Goal: Task Accomplishment & Management: Manage account settings

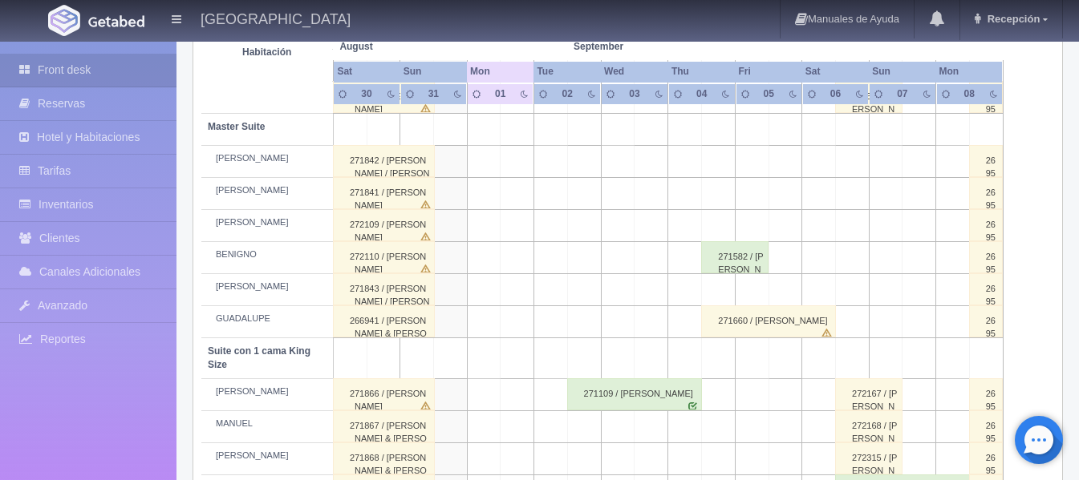
scroll to position [495, 0]
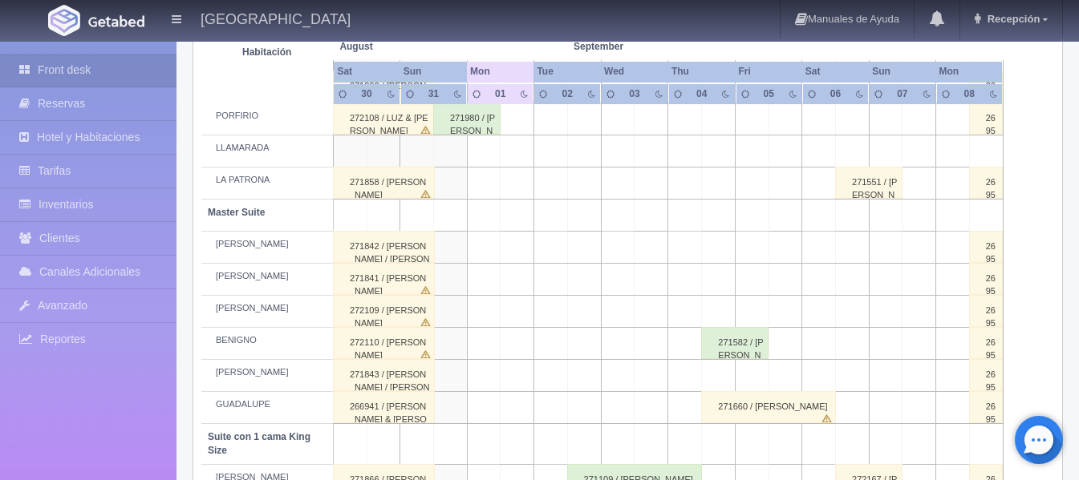
click at [747, 355] on div "271582 / [PERSON_NAME] [PERSON_NAME]" at bounding box center [734, 343] width 67 height 32
click at [0, 0] on div "Seleccionar hab. No elements found. Consider changing the search query. List is…" at bounding box center [0, 0] width 0 height 0
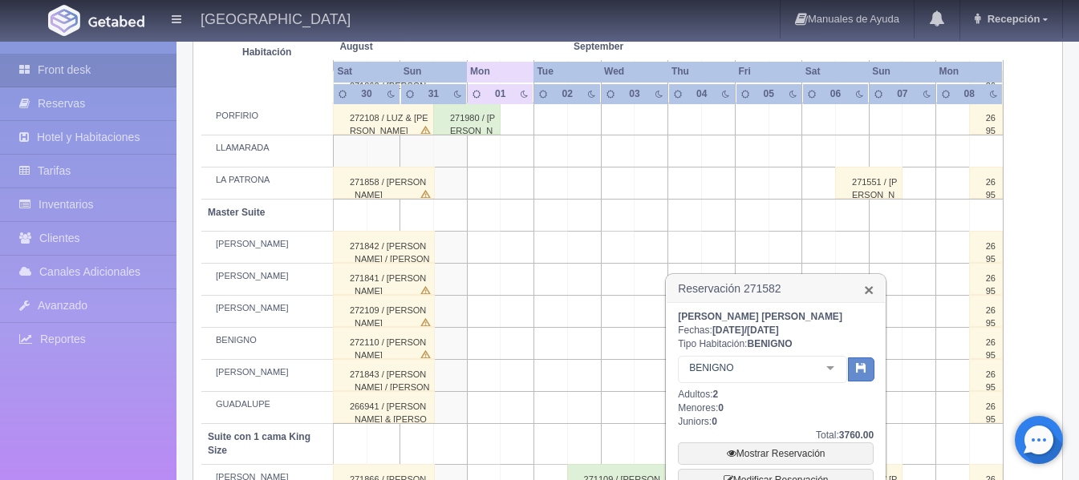
click at [871, 291] on link "×" at bounding box center [869, 290] width 10 height 17
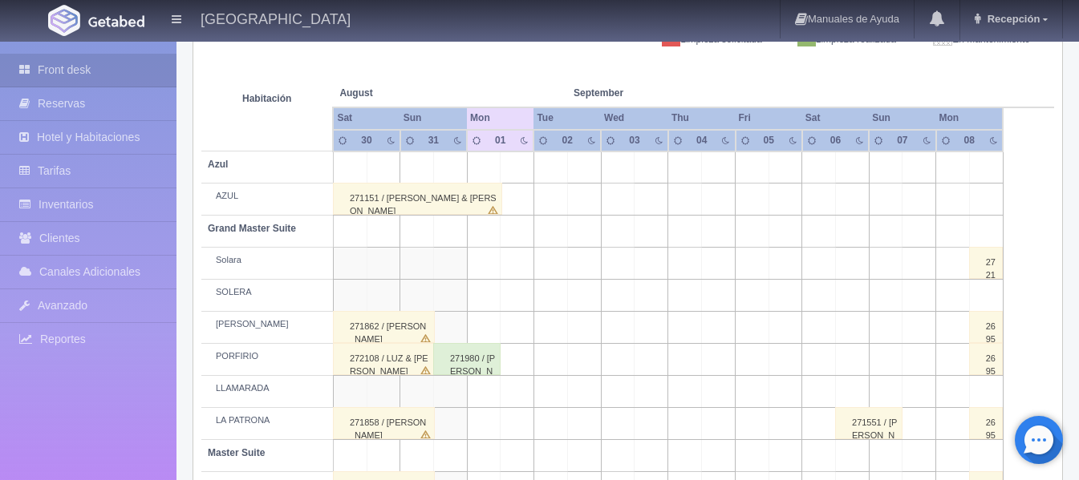
scroll to position [174, 0]
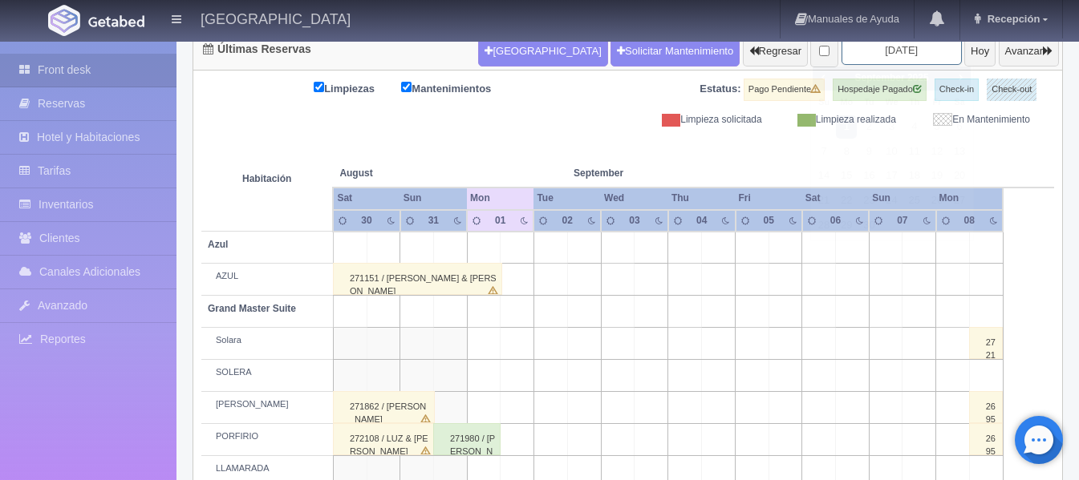
click at [898, 45] on input "2025-09-01" at bounding box center [901, 50] width 120 height 30
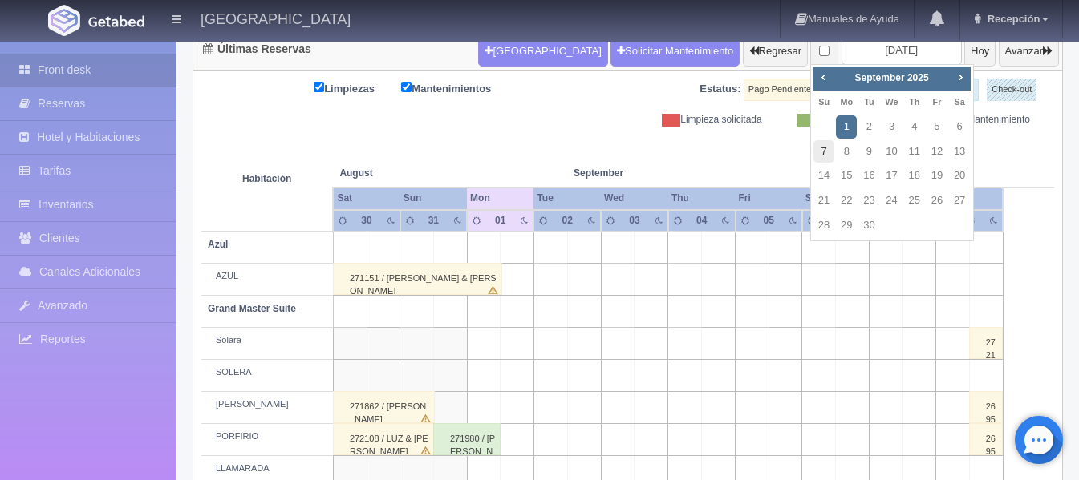
click at [829, 154] on link "7" at bounding box center [823, 151] width 21 height 23
type input "[DATE]"
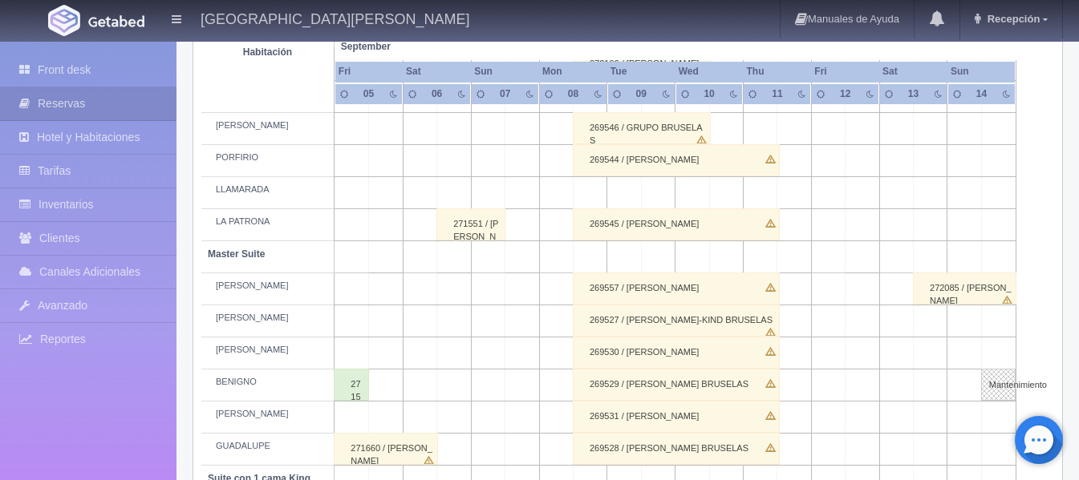
scroll to position [481, 0]
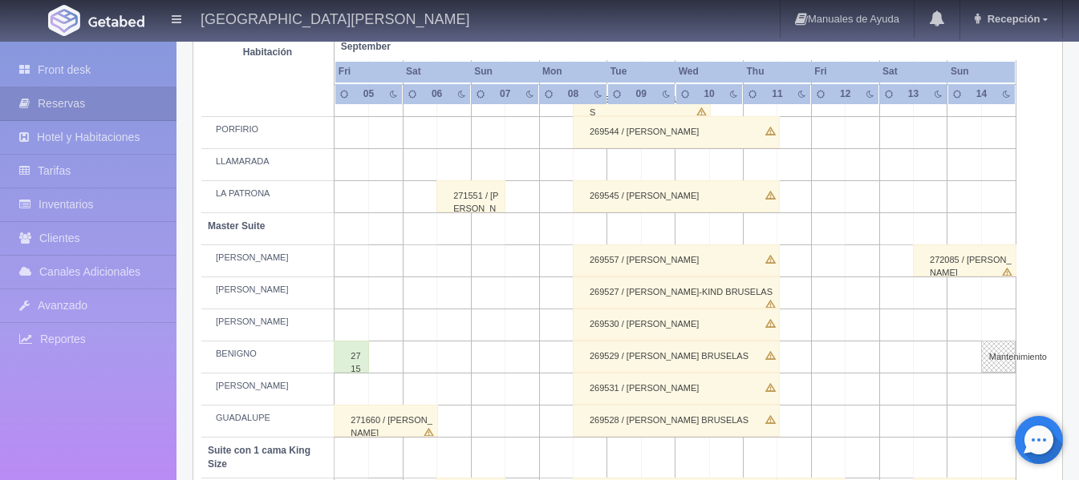
click at [467, 194] on div "271551 / [PERSON_NAME]" at bounding box center [470, 196] width 69 height 32
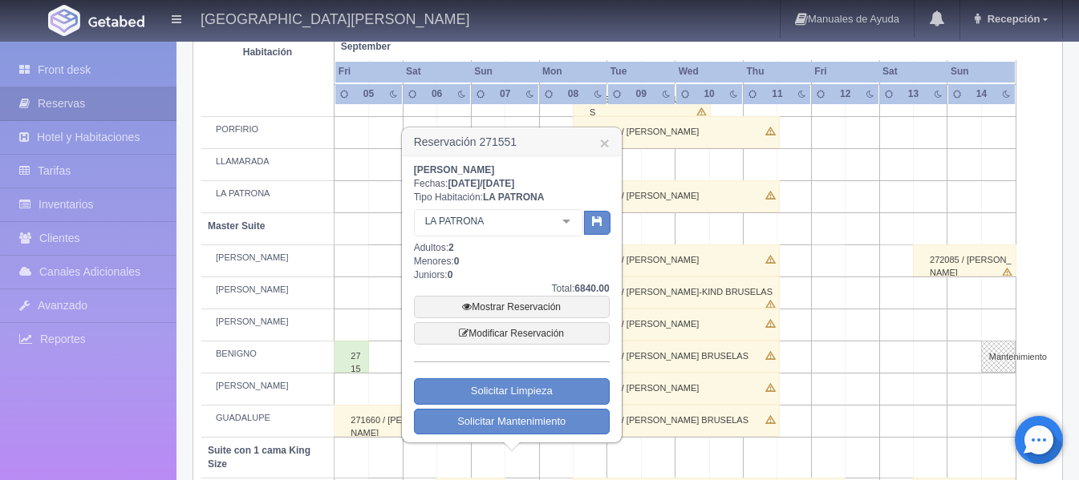
click at [610, 144] on h3 "Reservación 271551 ×" at bounding box center [512, 142] width 218 height 28
click at [604, 144] on link "×" at bounding box center [604, 143] width 10 height 17
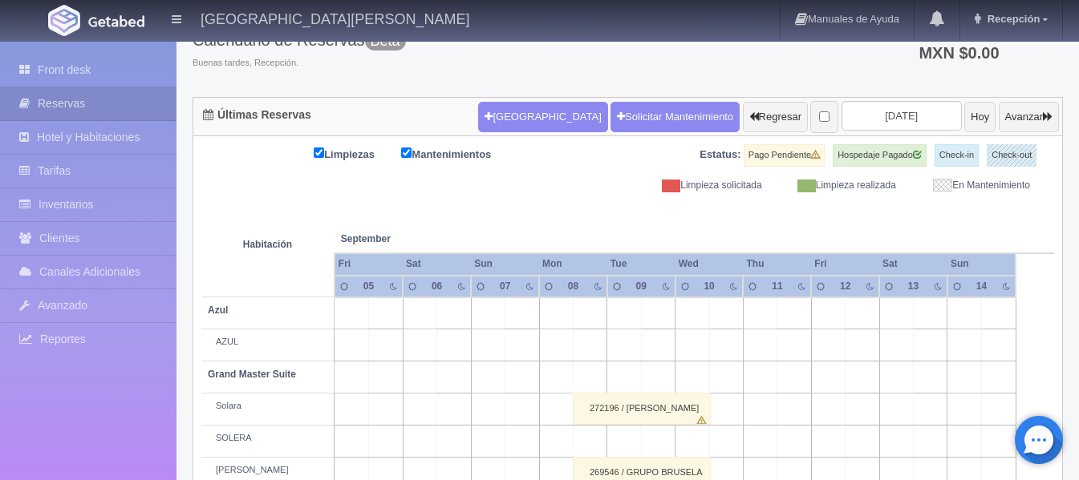
scroll to position [80, 0]
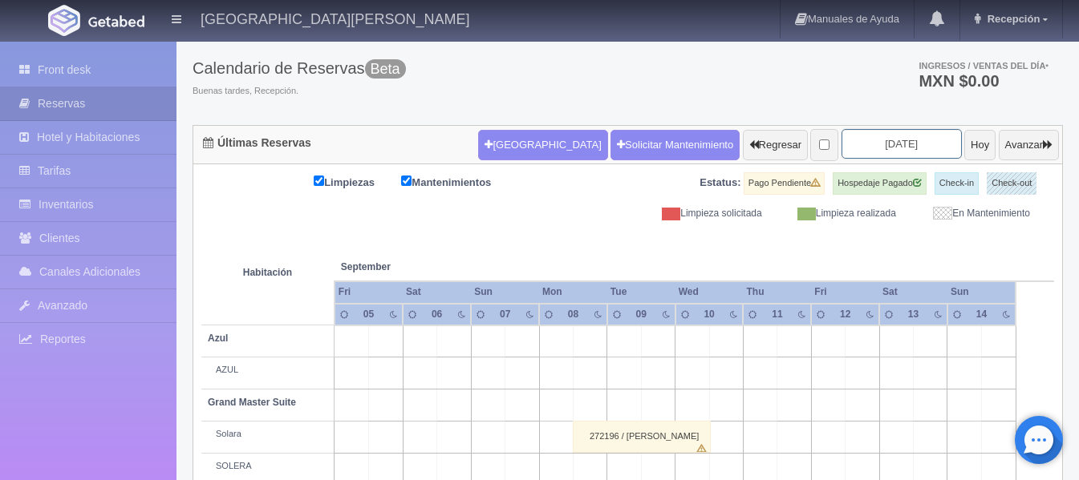
click at [894, 147] on input "[DATE]" at bounding box center [901, 144] width 120 height 30
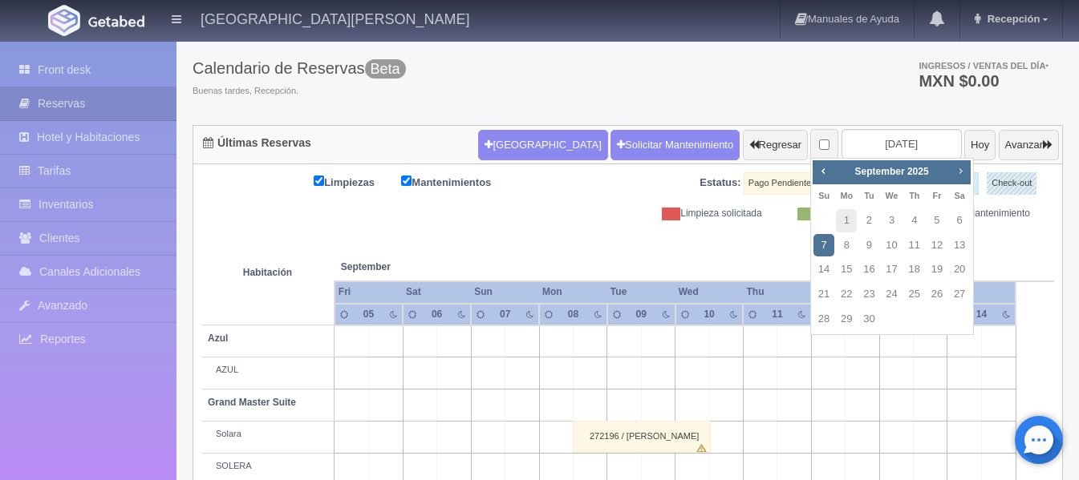
click at [963, 170] on span "Next" at bounding box center [960, 170] width 13 height 13
click at [831, 241] on link "2" at bounding box center [823, 245] width 21 height 23
type input "[DATE]"
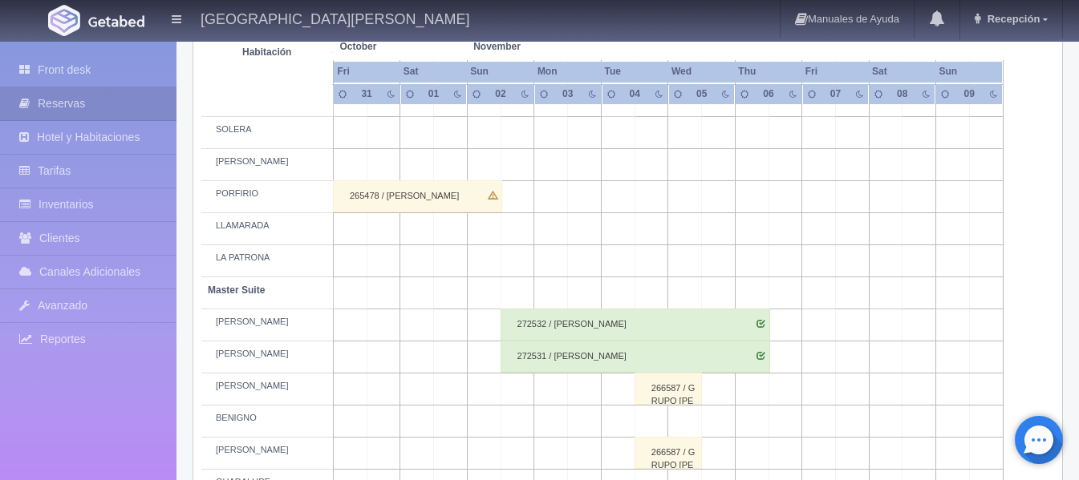
scroll to position [463, 0]
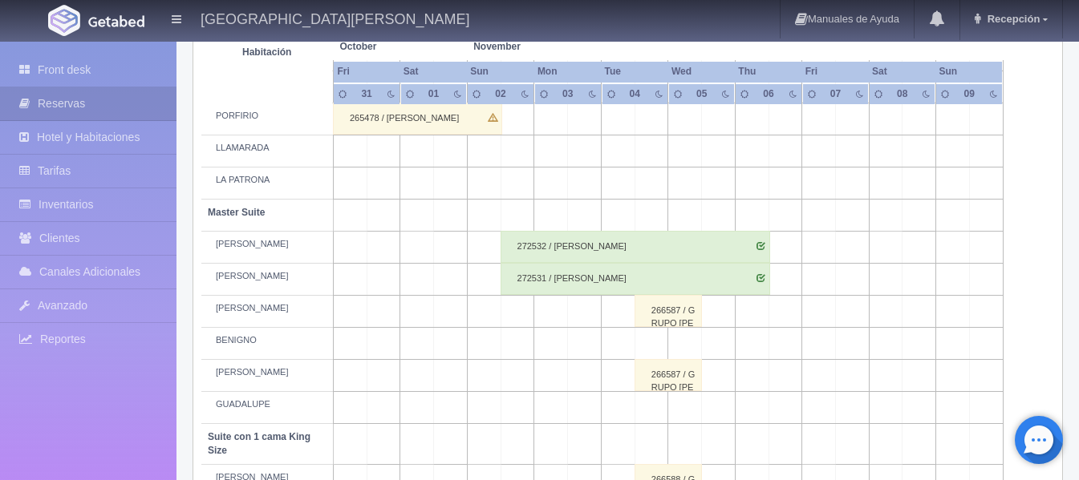
click at [658, 322] on div "266587 / GRUPO RANDY SMERIK" at bounding box center [667, 311] width 67 height 32
click at [0, 0] on div "Seleccionar hab. No elements found. Consider changing the search query. List is…" at bounding box center [0, 0] width 0 height 0
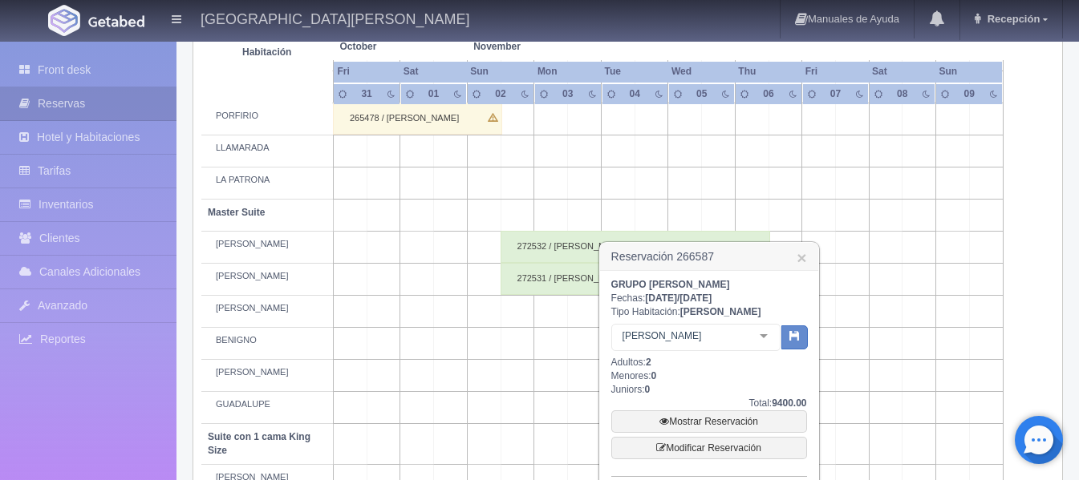
click at [642, 185] on td at bounding box center [651, 184] width 34 height 32
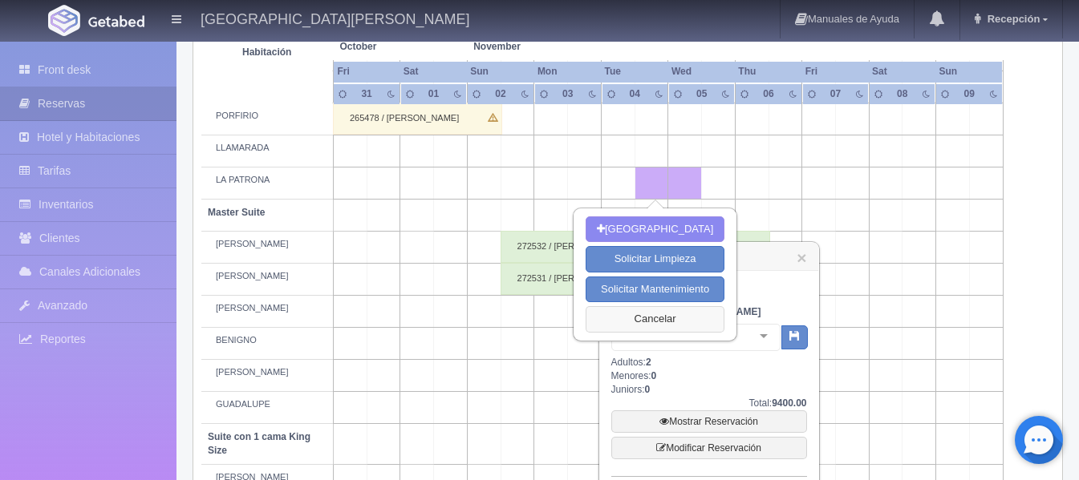
click at [642, 321] on button "Cancelar" at bounding box center [655, 319] width 139 height 26
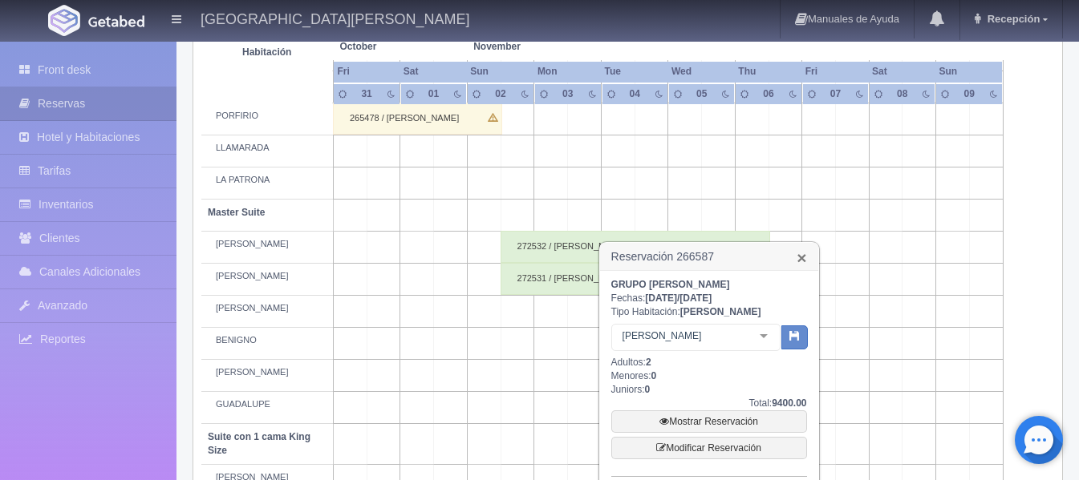
click at [804, 257] on link "×" at bounding box center [801, 257] width 10 height 17
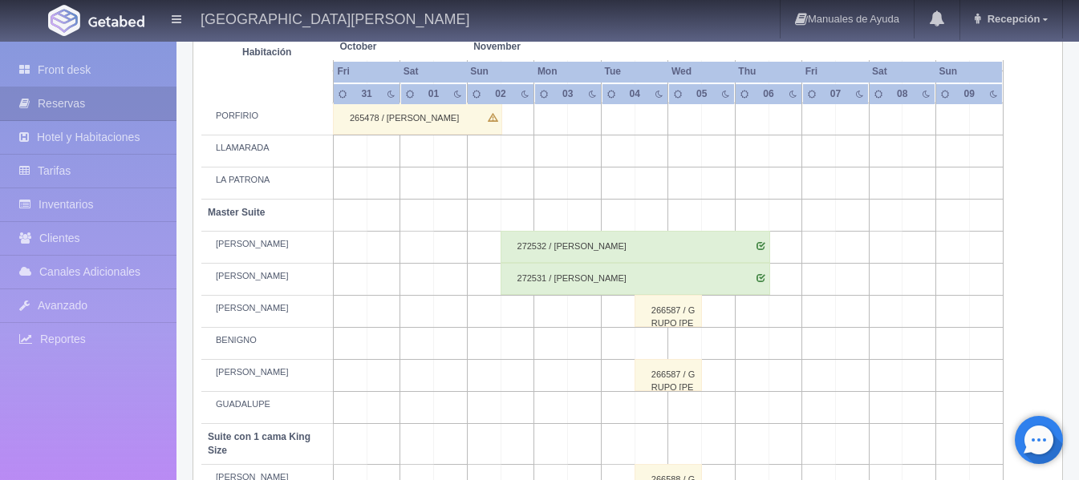
click at [665, 323] on div "266587 / GRUPO RANDY SMERIK" at bounding box center [667, 311] width 67 height 32
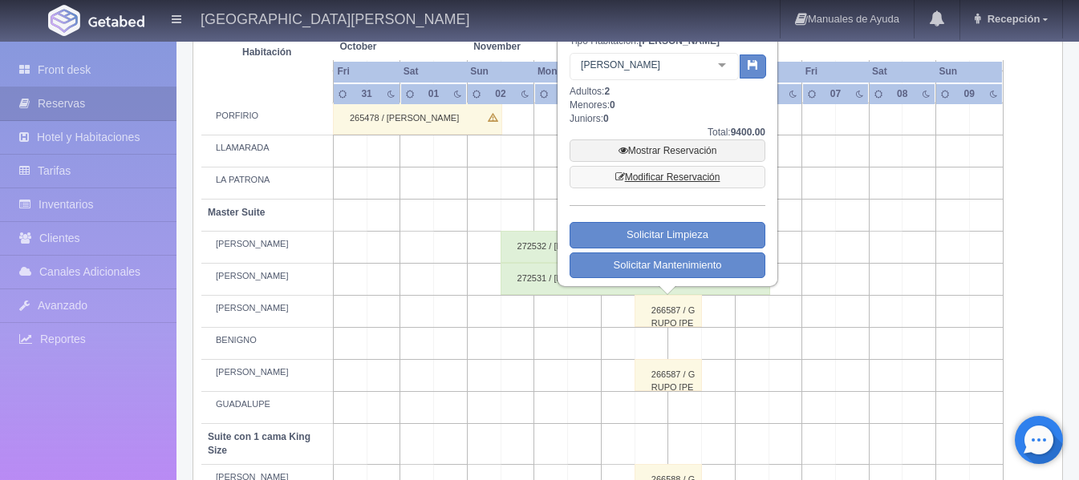
scroll to position [383, 0]
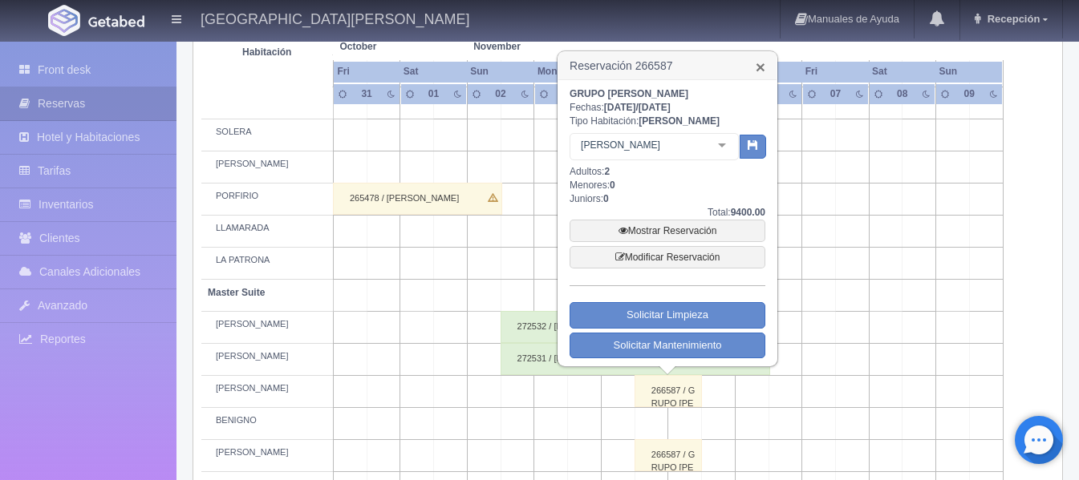
click at [764, 70] on link "×" at bounding box center [761, 67] width 10 height 17
